Goal: Contribute content: Add original content to the website for others to see

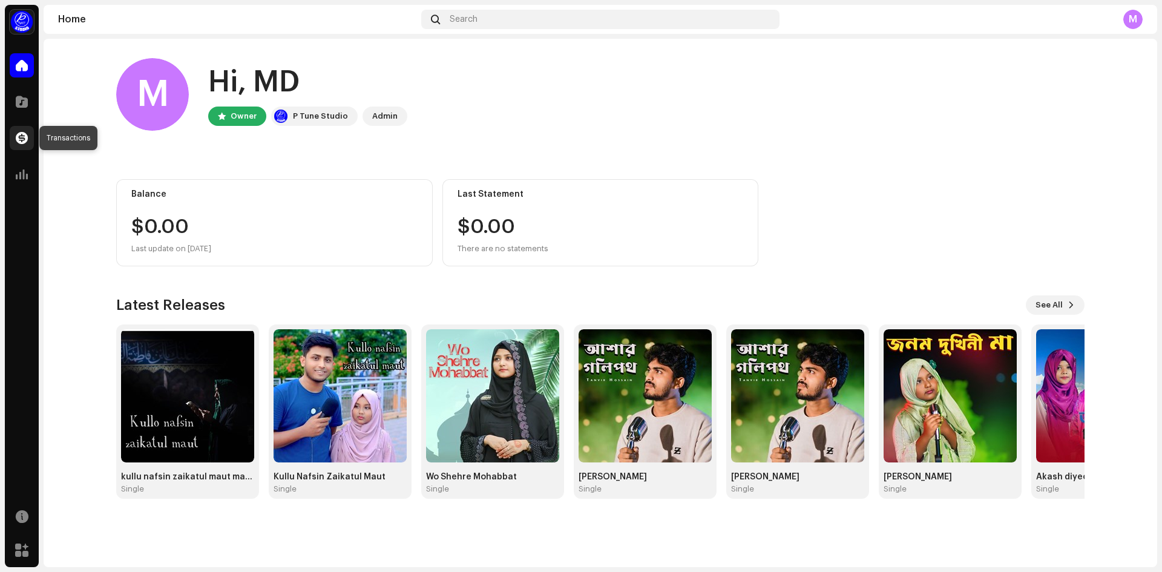
click at [19, 141] on span at bounding box center [22, 138] width 12 height 10
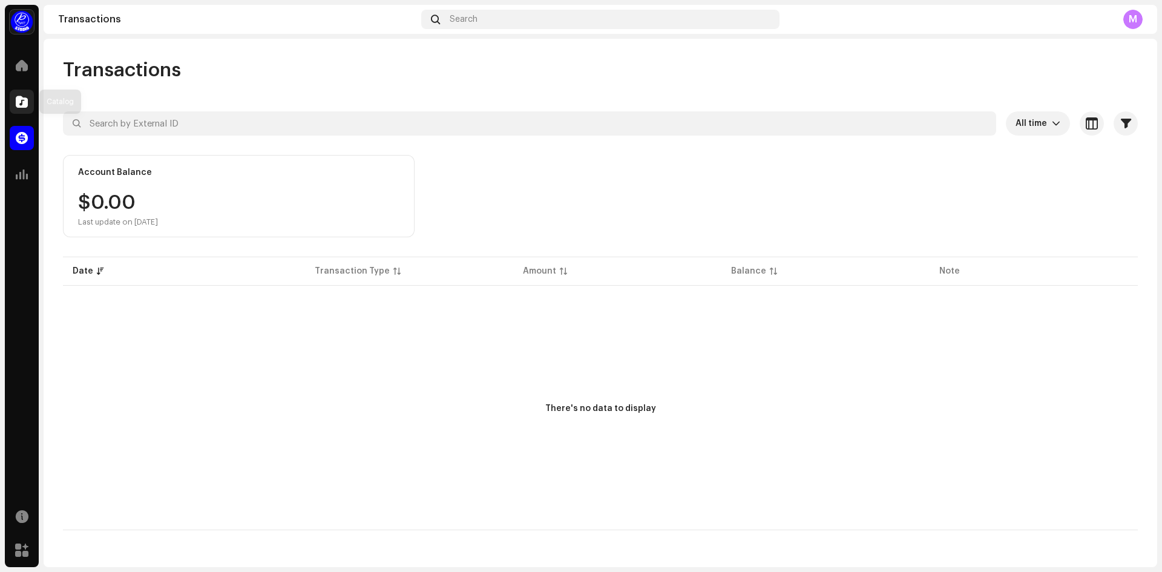
click at [12, 94] on div at bounding box center [22, 102] width 24 height 24
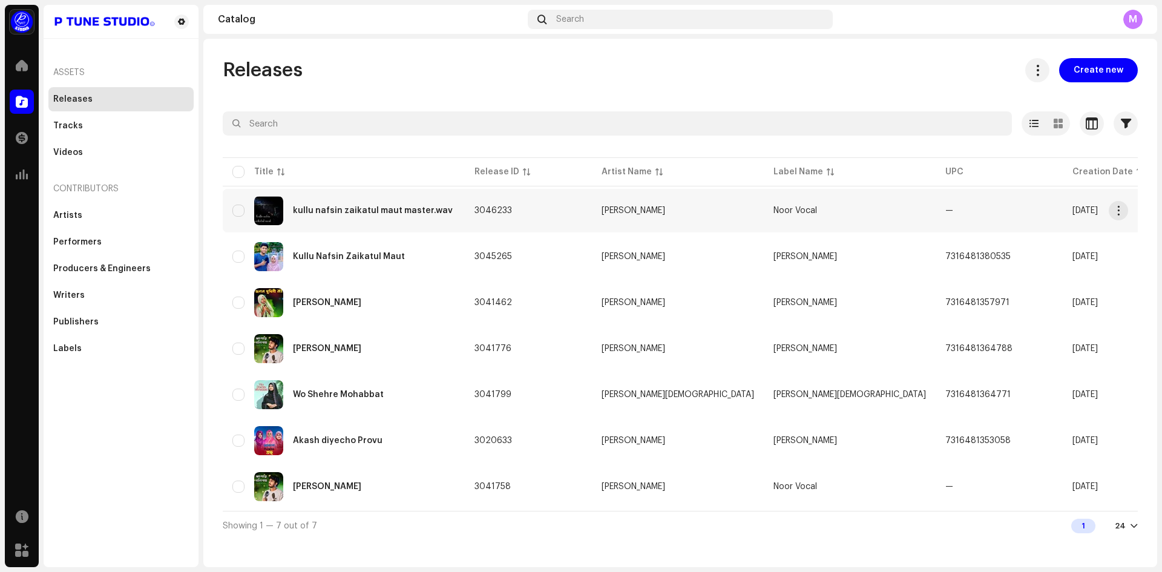
click at [339, 223] on div "kullu nafsin zaikatul maut master.wav" at bounding box center [343, 210] width 223 height 29
click at [323, 263] on div "Kullu Nafsin Zaikatul Maut" at bounding box center [343, 256] width 223 height 29
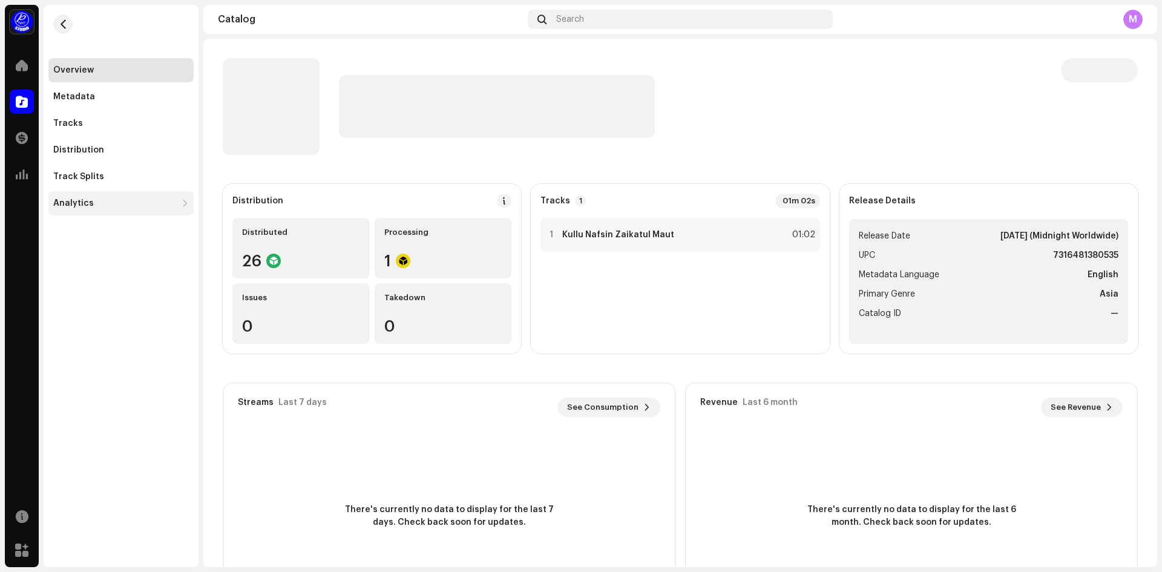
click at [74, 206] on div "Analytics" at bounding box center [73, 203] width 41 height 10
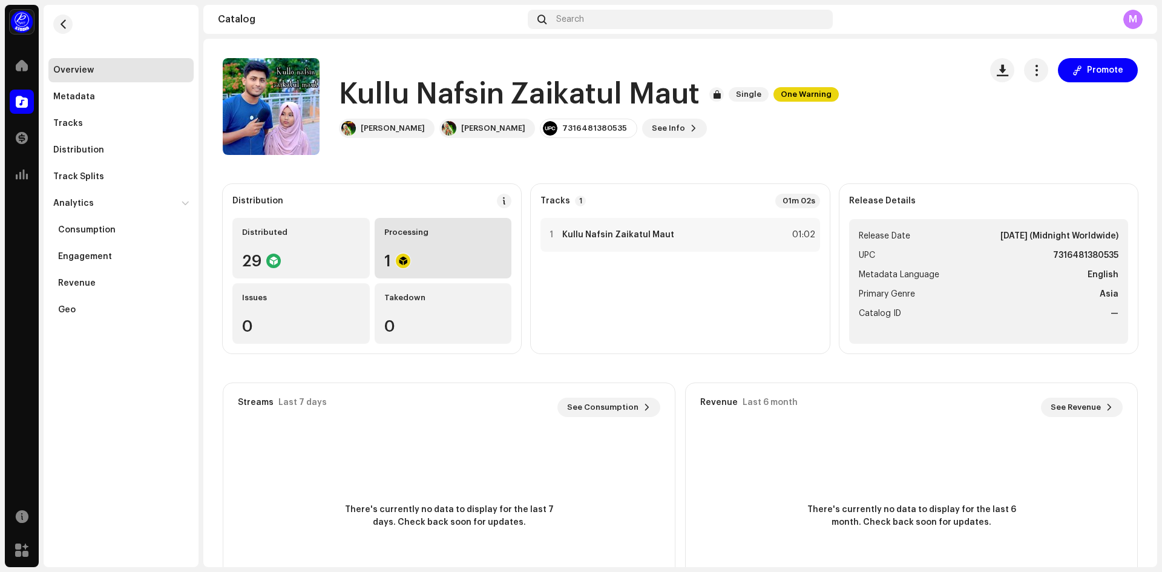
click at [395, 235] on div "Processing" at bounding box center [443, 233] width 118 height 10
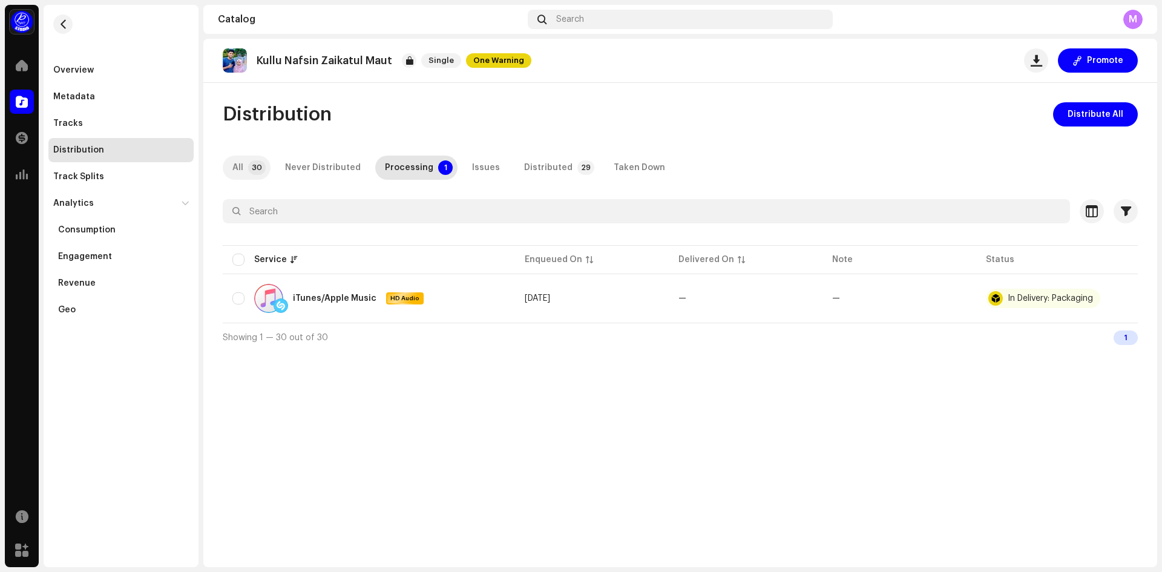
click at [246, 171] on p-tab "All 30" at bounding box center [247, 168] width 48 height 24
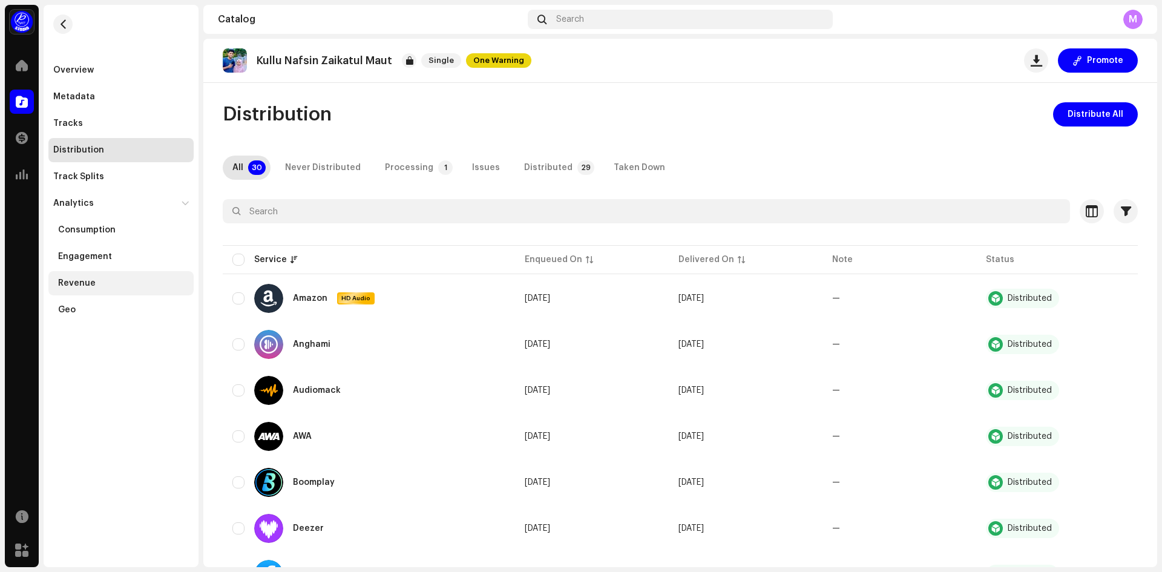
click at [82, 282] on div "Revenue" at bounding box center [77, 283] width 38 height 10
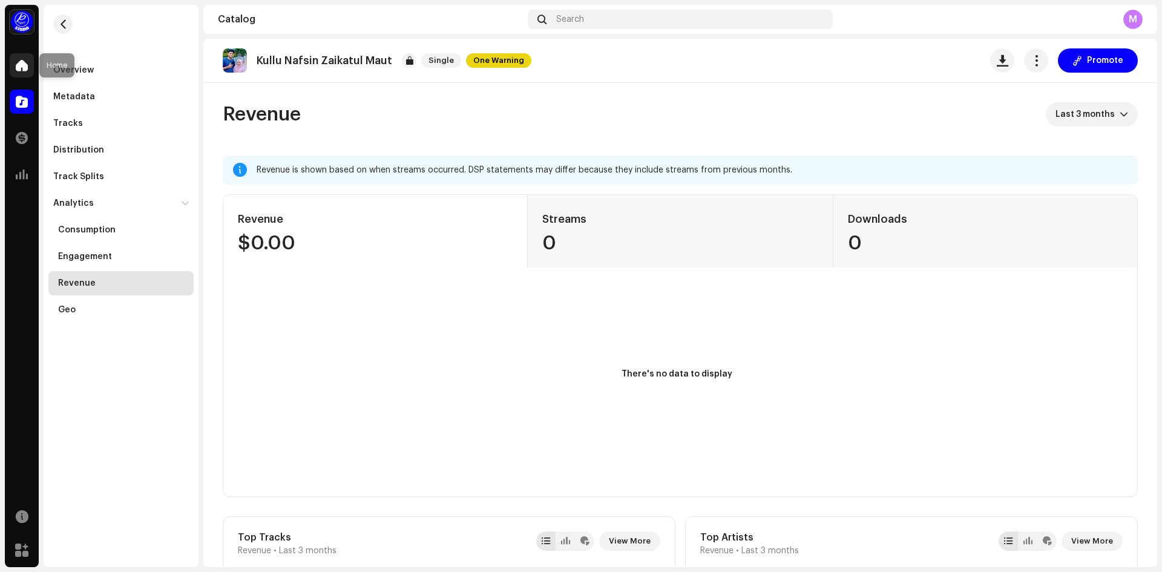
click at [30, 69] on div at bounding box center [22, 65] width 24 height 24
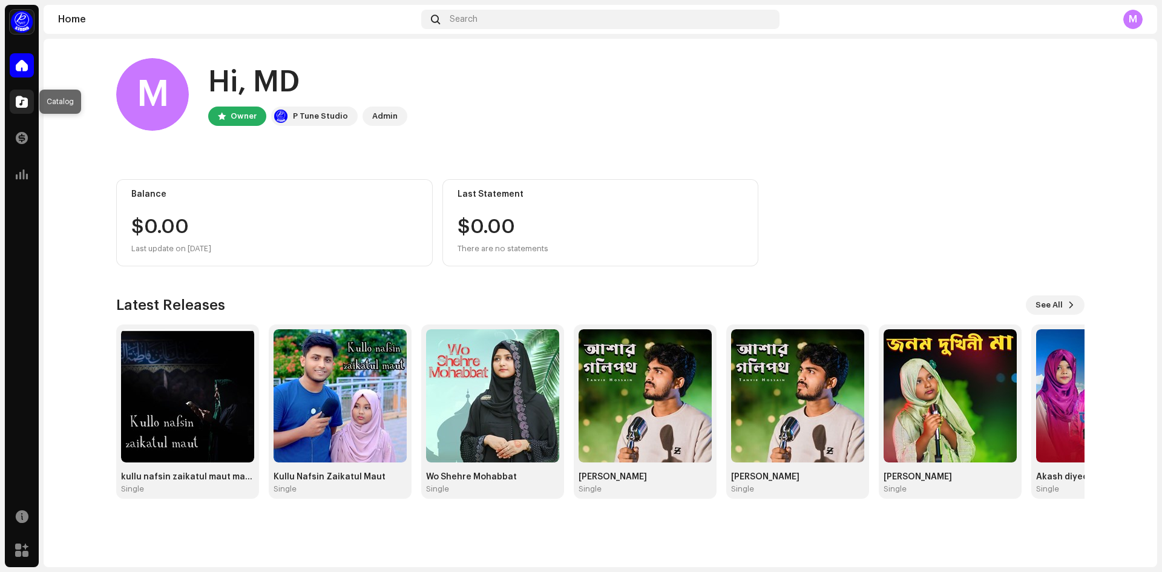
click at [27, 97] on span at bounding box center [22, 102] width 12 height 10
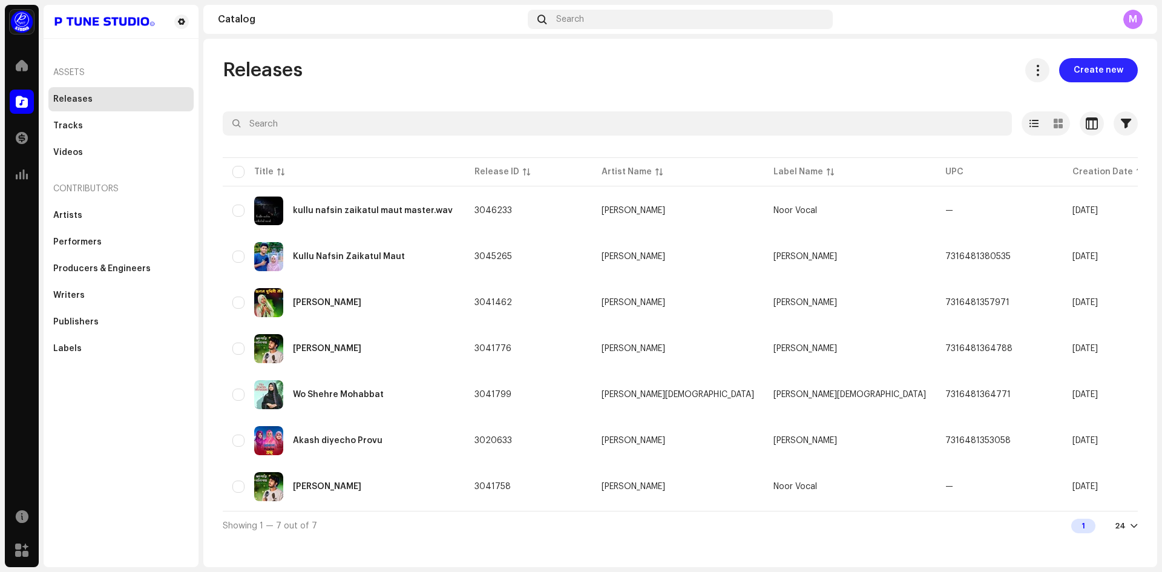
click at [1095, 70] on span "Create new" at bounding box center [1099, 70] width 50 height 24
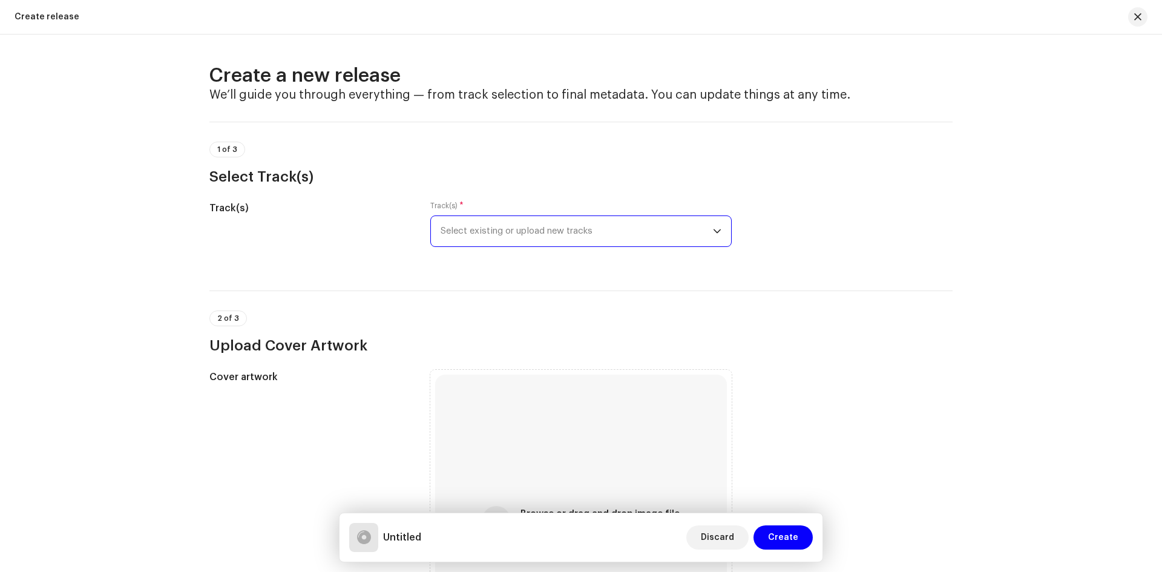
click at [526, 236] on span "Select existing or upload new tracks" at bounding box center [577, 231] width 272 height 30
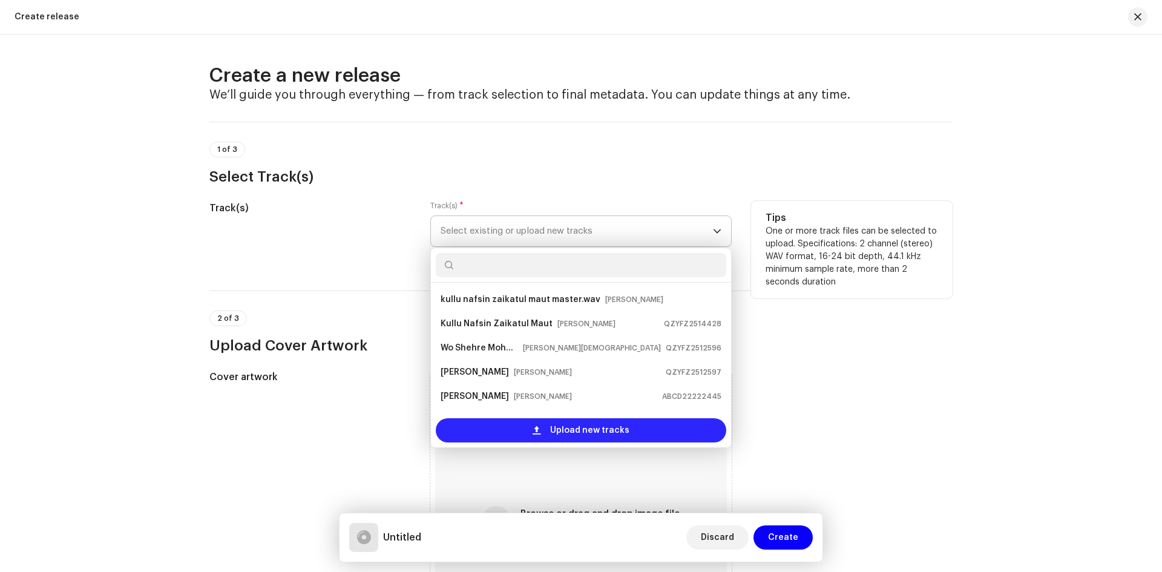
click at [517, 432] on div "Upload new tracks" at bounding box center [581, 430] width 290 height 24
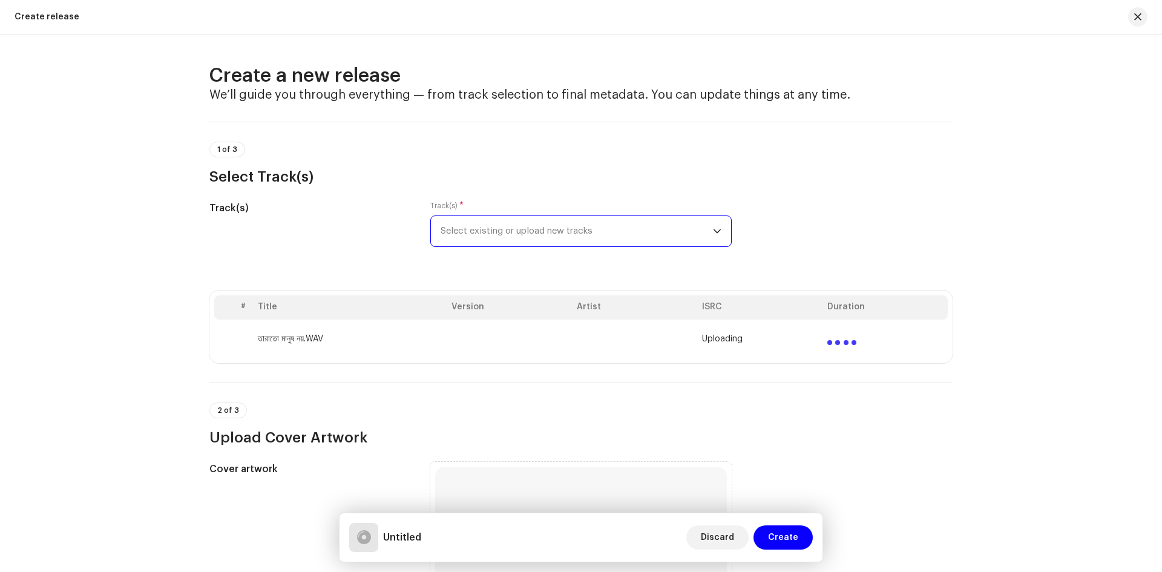
scroll to position [363, 0]
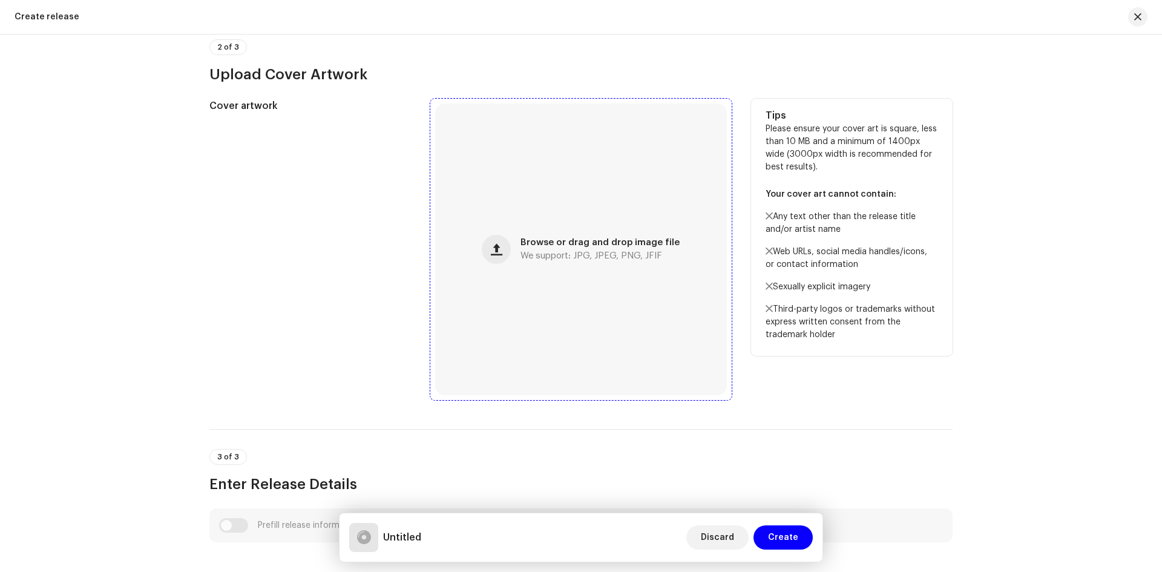
click at [520, 263] on div "Browse or drag and drop image file We support: JPG, JPEG, PNG, JFIF" at bounding box center [581, 249] width 292 height 292
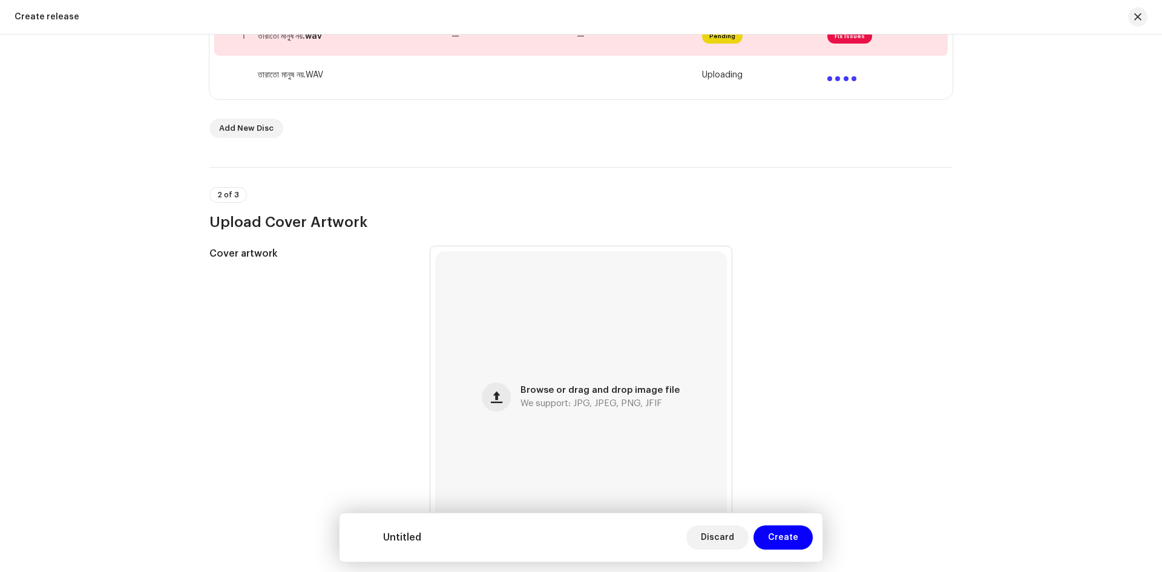
scroll to position [341, 0]
